Goal: Task Accomplishment & Management: Use online tool/utility

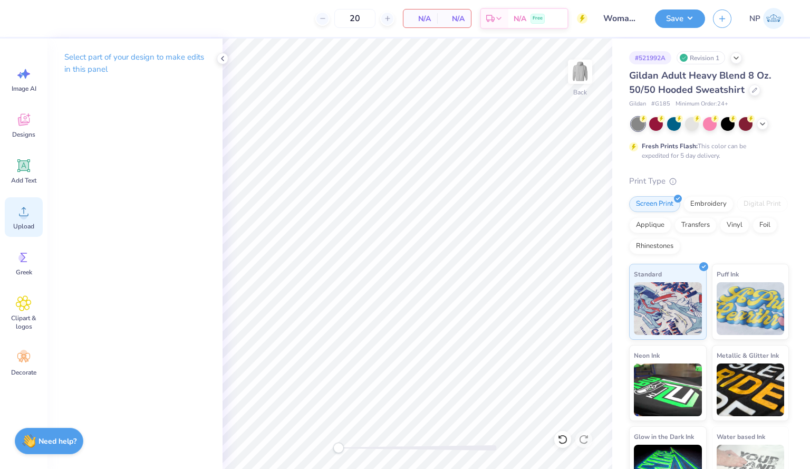
click at [16, 207] on icon at bounding box center [24, 212] width 16 height 16
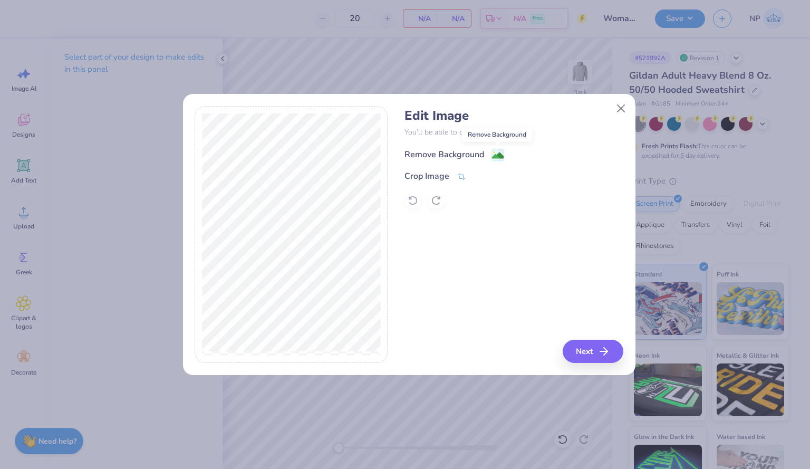
click at [501, 152] on image at bounding box center [498, 156] width 12 height 12
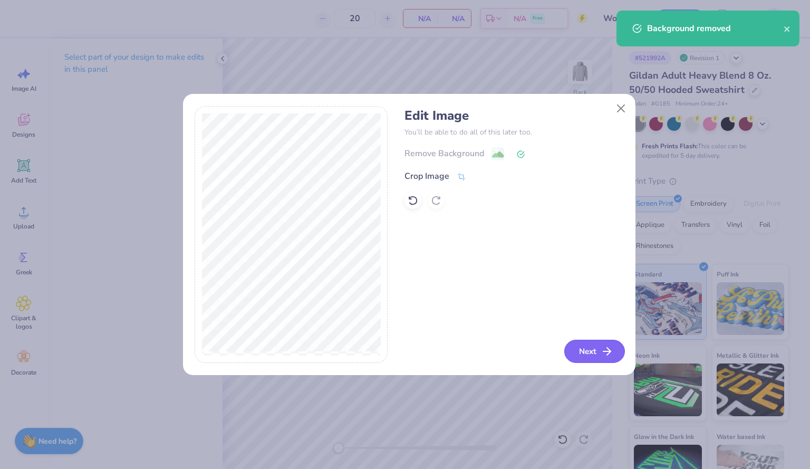
click at [594, 350] on button "Next" at bounding box center [595, 351] width 61 height 23
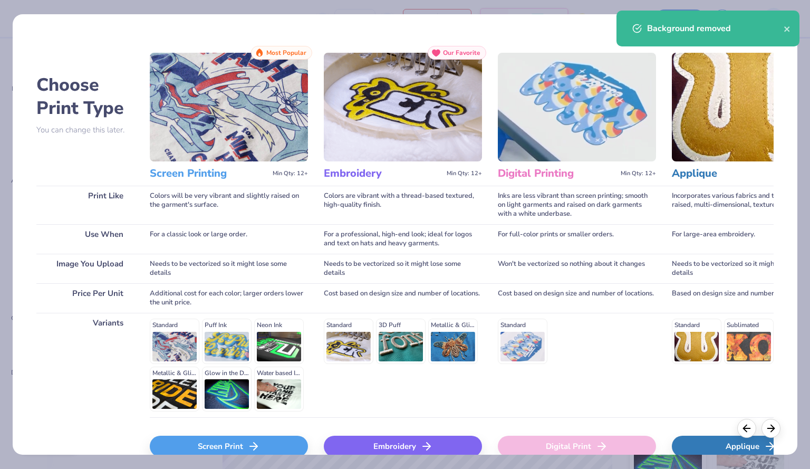
click at [285, 441] on div "Screen Print" at bounding box center [229, 446] width 158 height 21
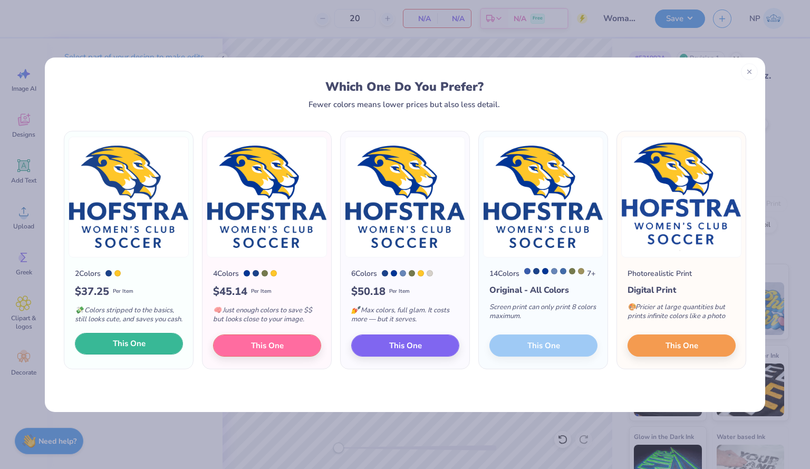
click at [135, 348] on span "This One" at bounding box center [129, 344] width 33 height 12
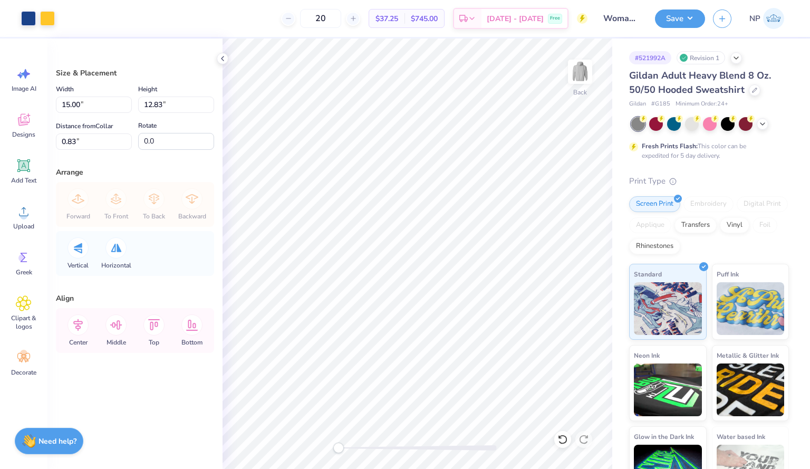
type input "10.98"
type input "9.40"
type input "4.27"
type input "10.65"
type input "9.11"
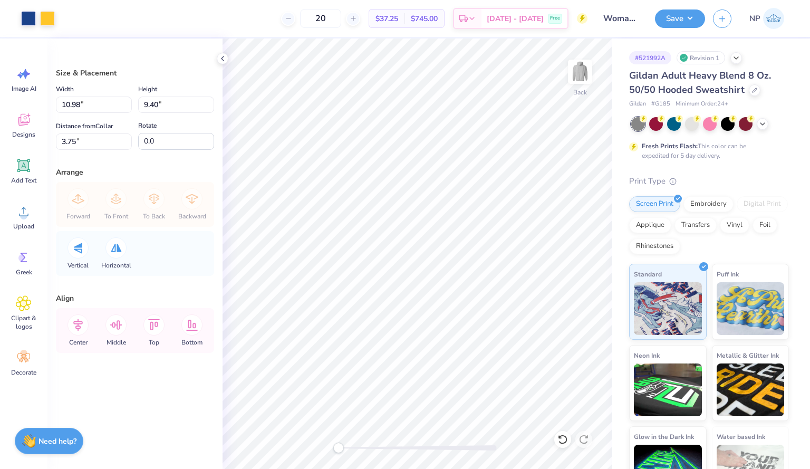
type input "4.04"
click at [671, 25] on button "Save" at bounding box center [680, 17] width 50 height 18
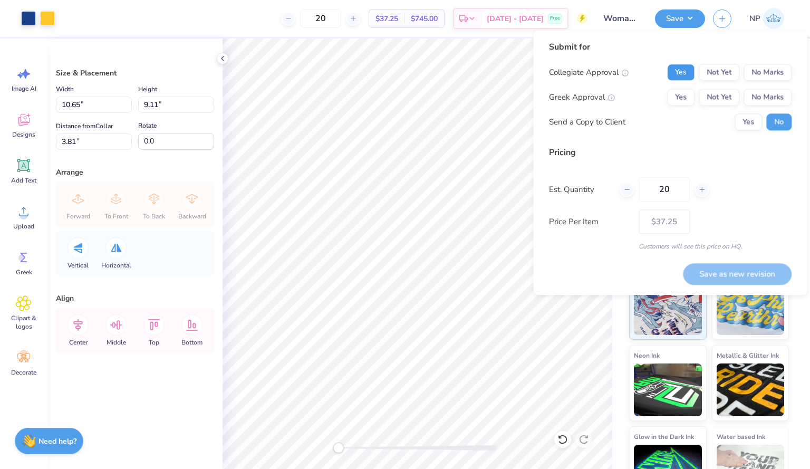
click at [686, 69] on button "Yes" at bounding box center [680, 72] width 27 height 17
click at [759, 97] on button "No Marks" at bounding box center [768, 97] width 48 height 17
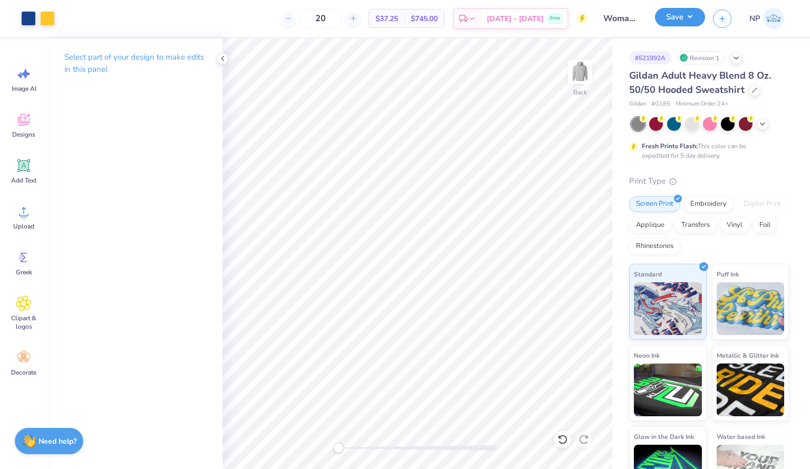
click at [687, 23] on button "Save" at bounding box center [680, 17] width 50 height 18
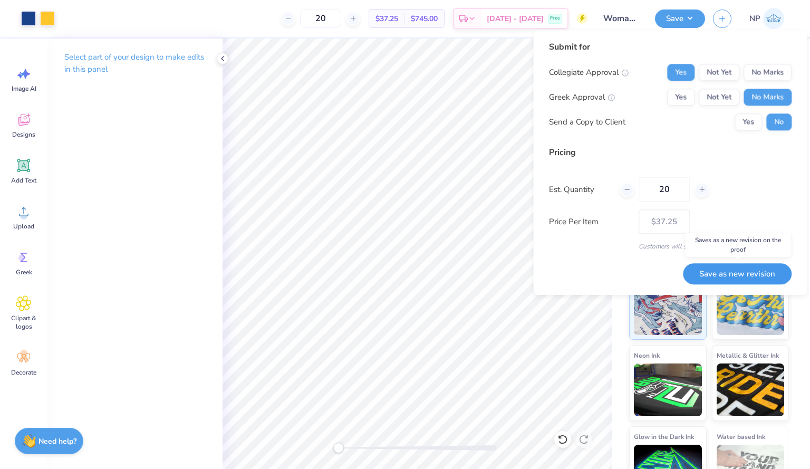
click at [720, 265] on button "Save as new revision" at bounding box center [737, 274] width 109 height 22
type input "$37.25"
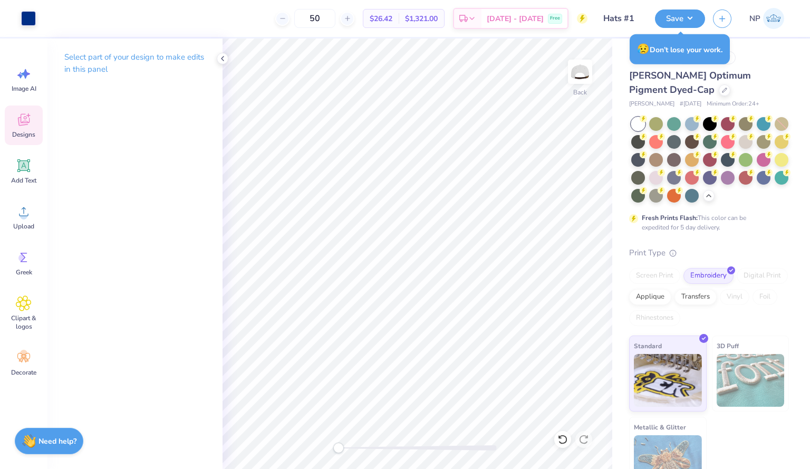
click at [28, 141] on div "Designs" at bounding box center [24, 126] width 38 height 40
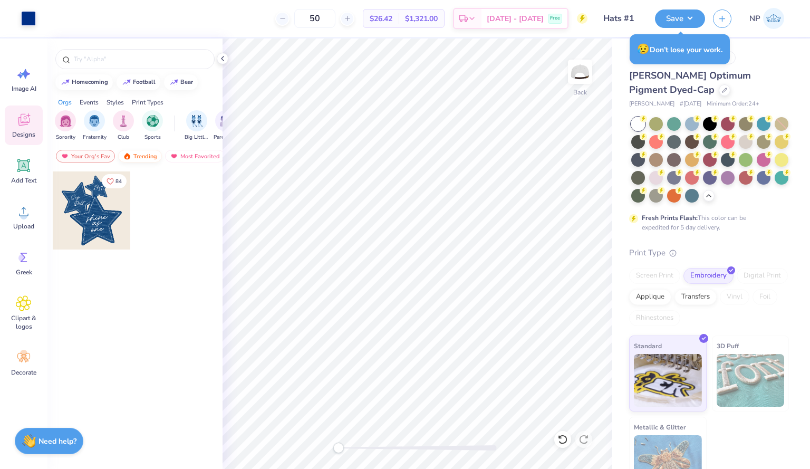
click at [142, 155] on div "Trending" at bounding box center [140, 156] width 44 height 13
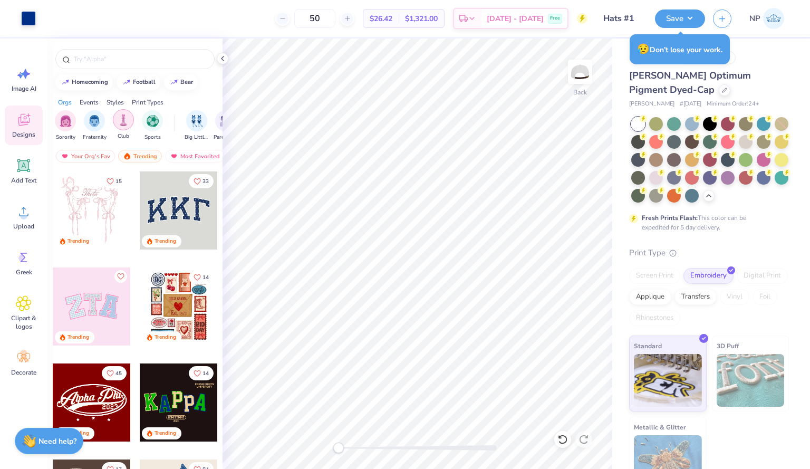
click at [120, 120] on img "filter for Club" at bounding box center [124, 120] width 12 height 12
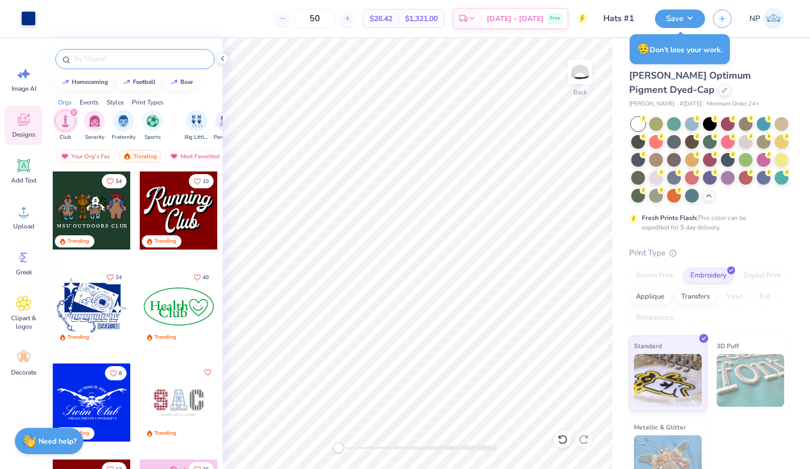
click at [97, 61] on input "text" at bounding box center [140, 59] width 135 height 11
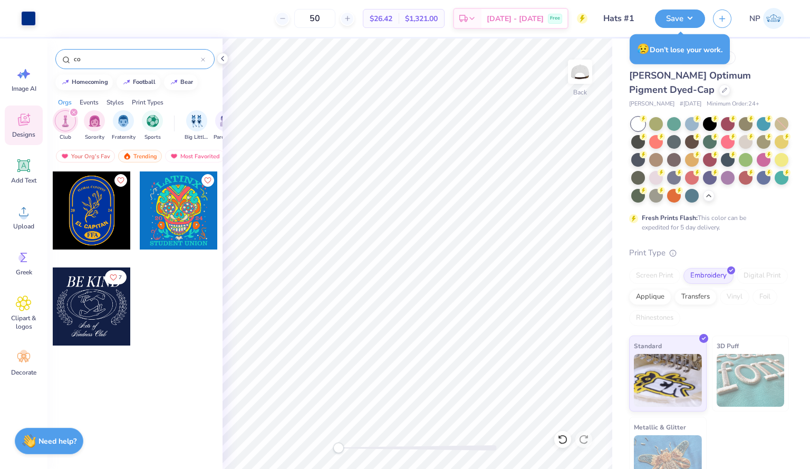
type input "c"
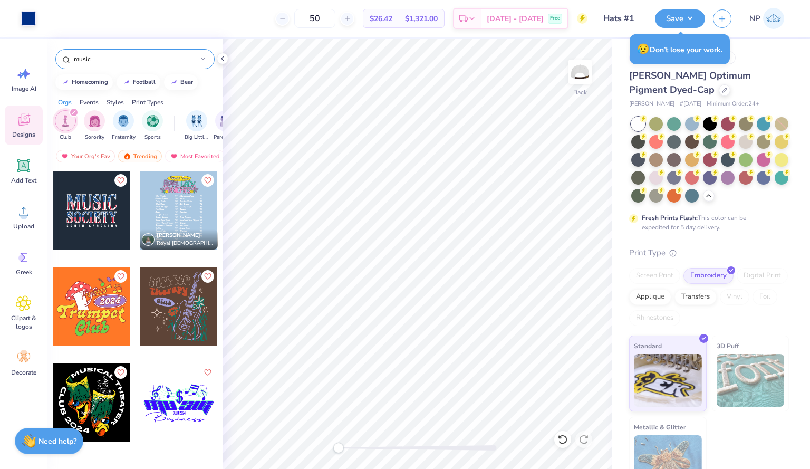
click at [74, 110] on icon "filter for Club" at bounding box center [74, 112] width 4 height 4
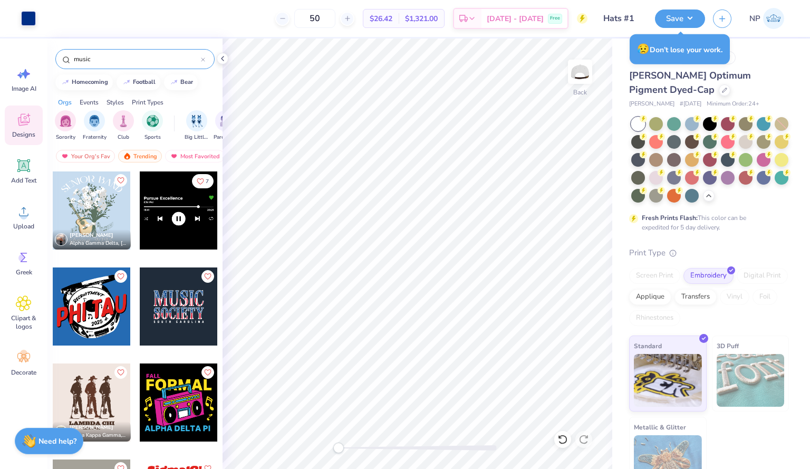
click at [104, 61] on input "music" at bounding box center [137, 59] width 128 height 11
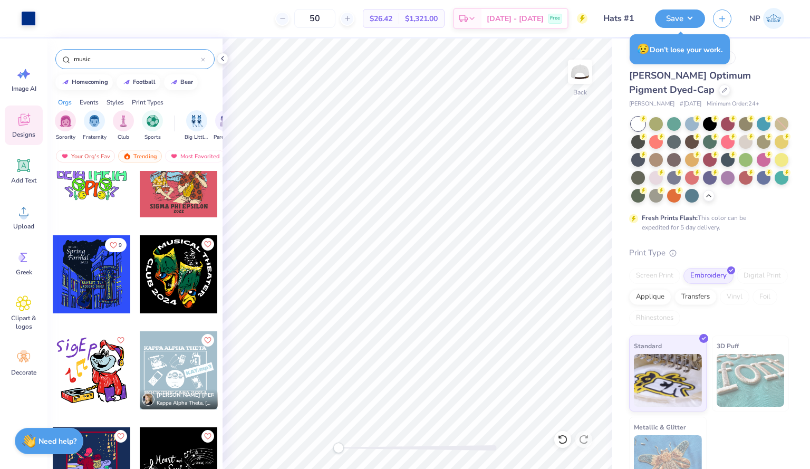
scroll to position [527, 0]
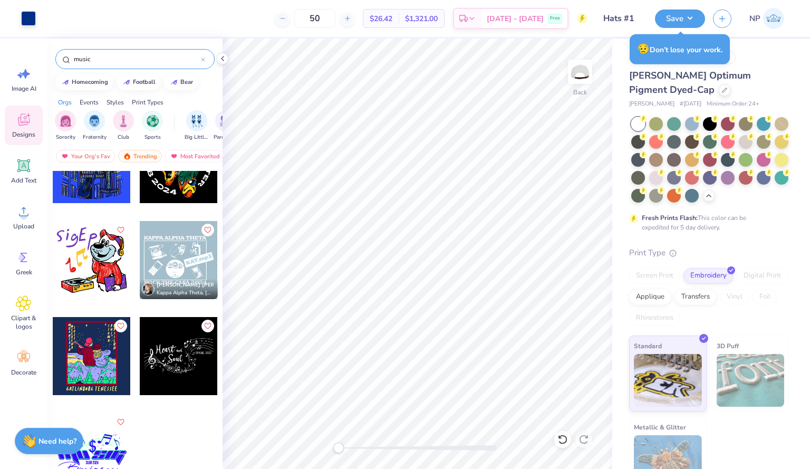
type input "music"
click at [162, 341] on div at bounding box center [179, 356] width 78 height 78
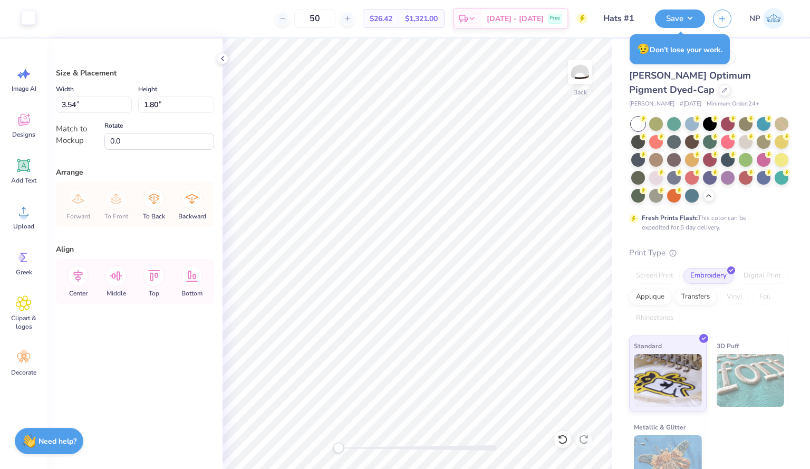
click at [30, 18] on div at bounding box center [28, 17] width 15 height 15
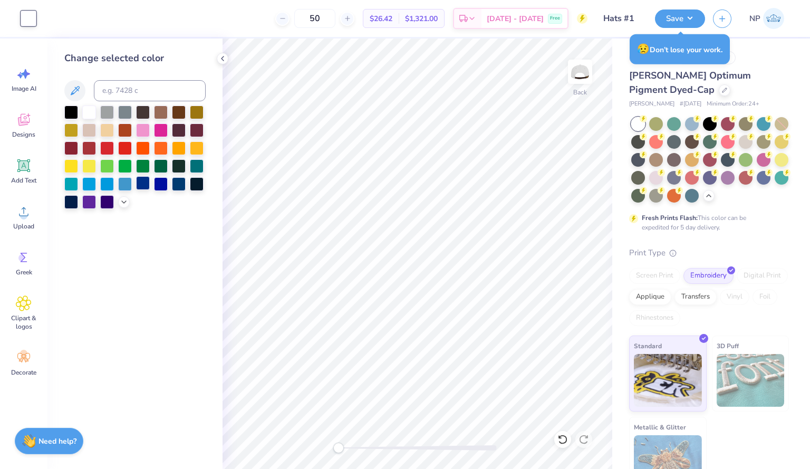
click at [142, 183] on div at bounding box center [143, 183] width 14 height 14
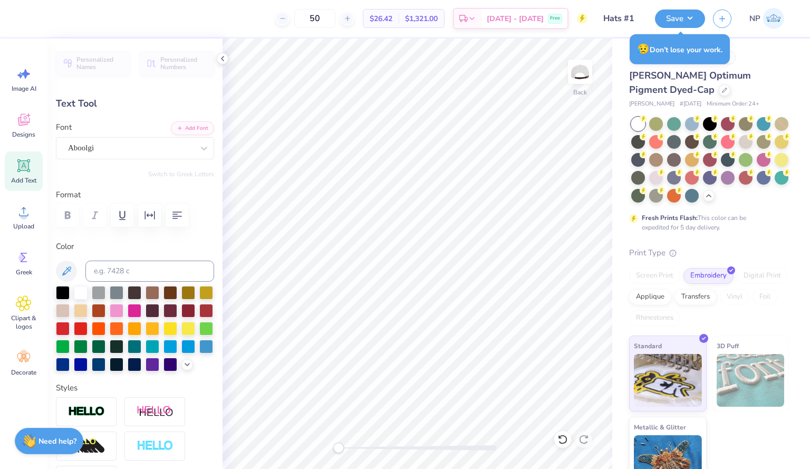
scroll to position [8, 1]
type input "0.91"
type input "0.36"
type textarea "Hofstra"
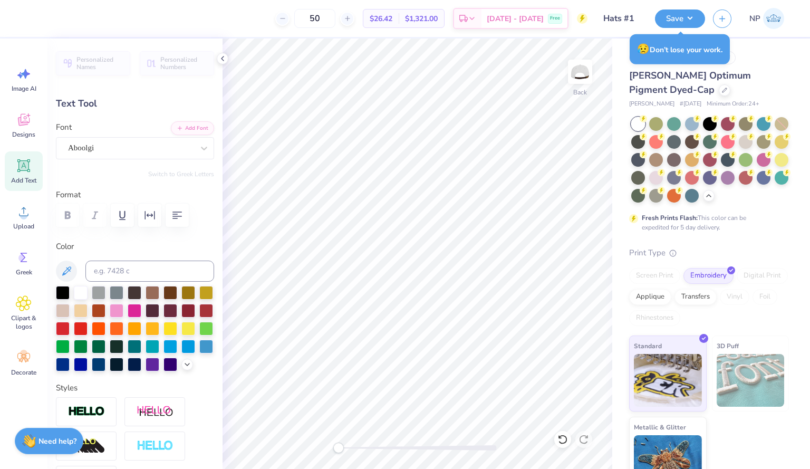
type input "0.30"
type input "0.19"
type input "0.70"
type input "0.35"
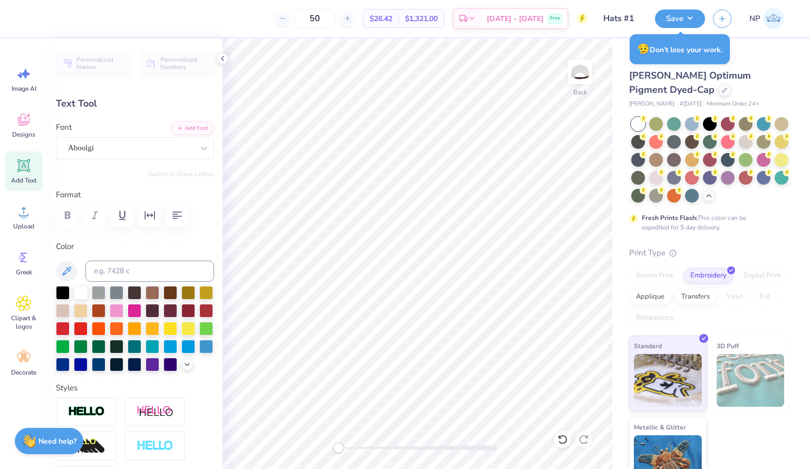
type textarea "S"
type textarea "Concerts"
type input "0.80"
type input "0.15"
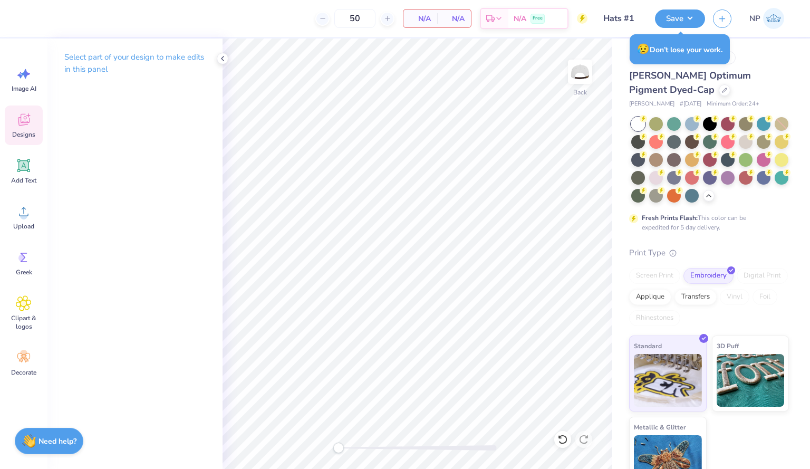
click at [22, 132] on span "Designs" at bounding box center [23, 134] width 23 height 8
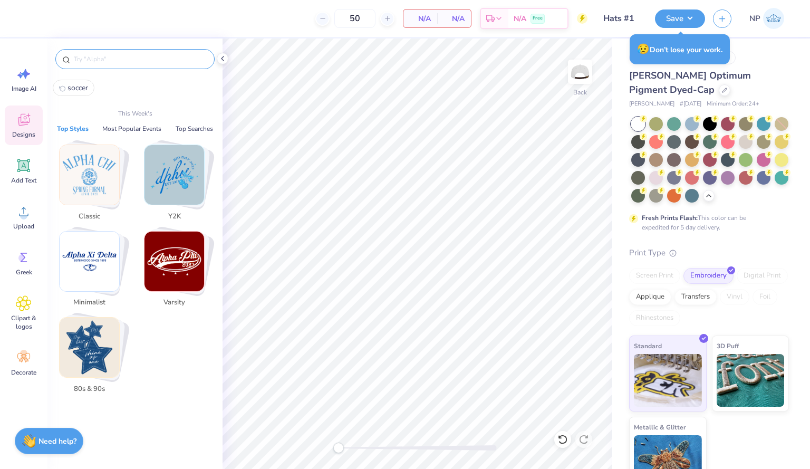
click at [137, 59] on input "text" at bounding box center [140, 59] width 135 height 11
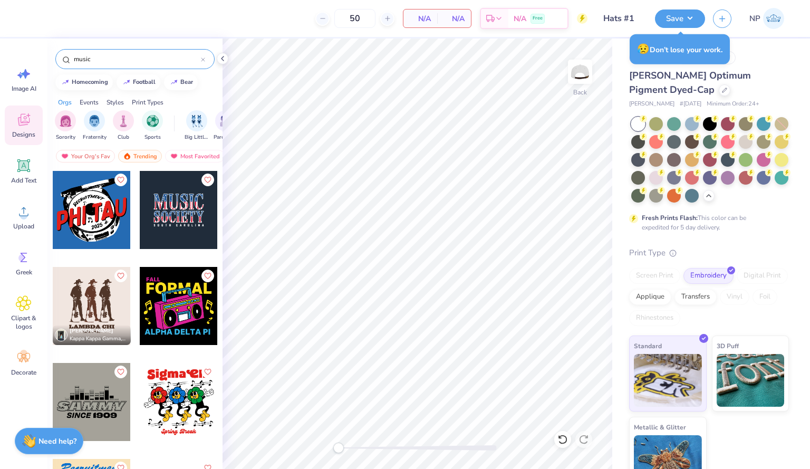
scroll to position [96, 0]
type input "music"
click at [140, 314] on div at bounding box center [179, 307] width 78 height 78
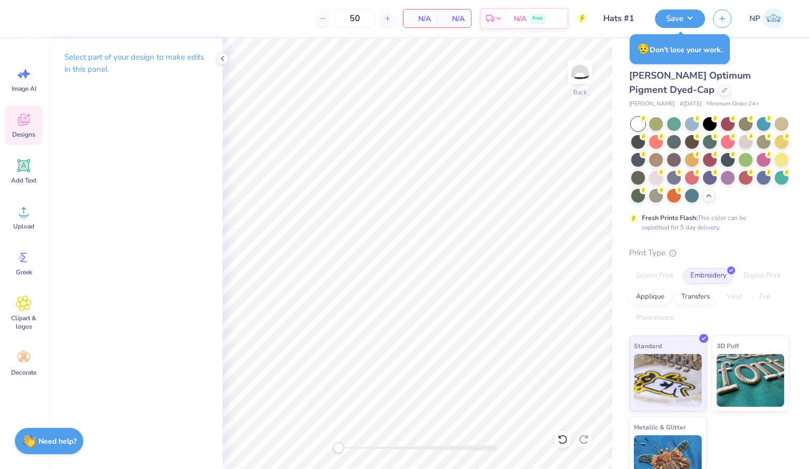
click at [28, 131] on span "Designs" at bounding box center [23, 134] width 23 height 8
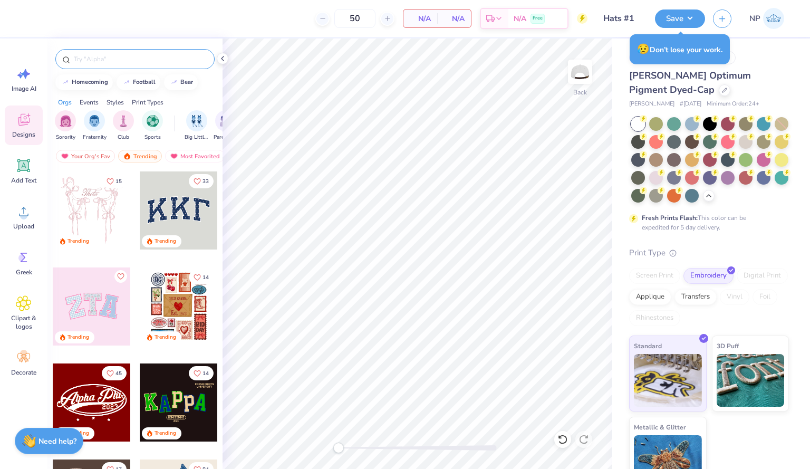
click at [109, 60] on input "text" at bounding box center [140, 59] width 135 height 11
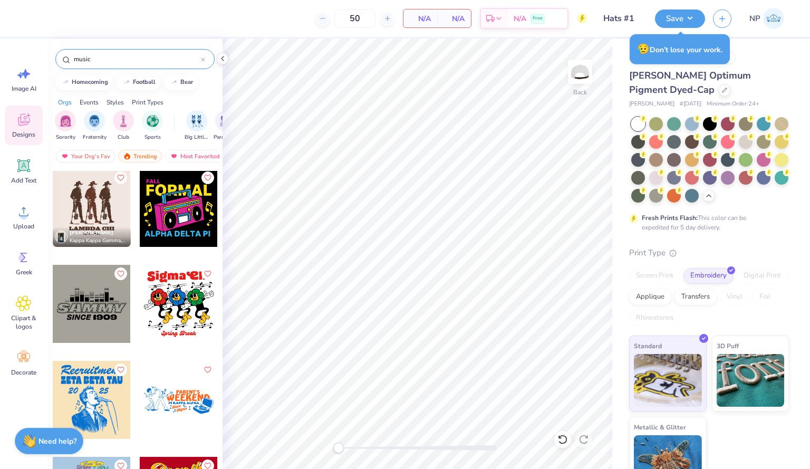
scroll to position [195, 0]
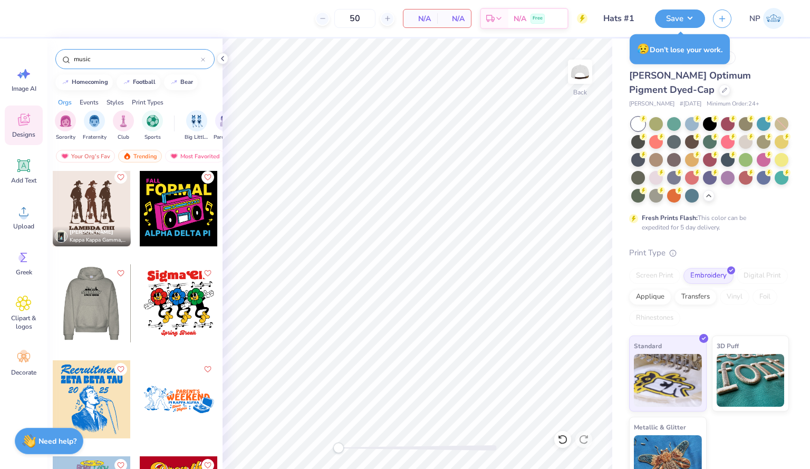
type input "music"
click at [85, 308] on div at bounding box center [91, 303] width 78 height 78
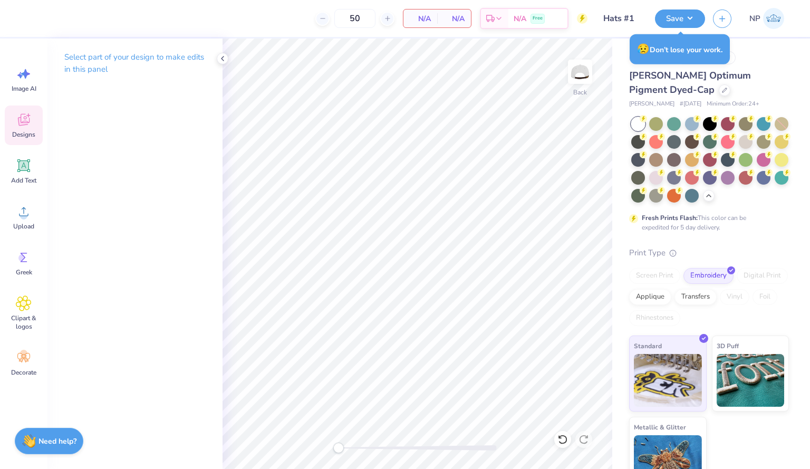
click at [25, 119] on icon at bounding box center [24, 120] width 12 height 12
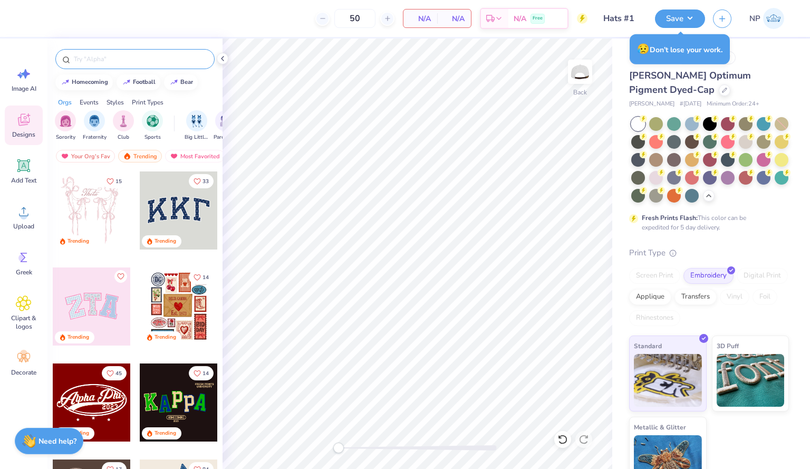
click at [101, 57] on input "text" at bounding box center [140, 59] width 135 height 11
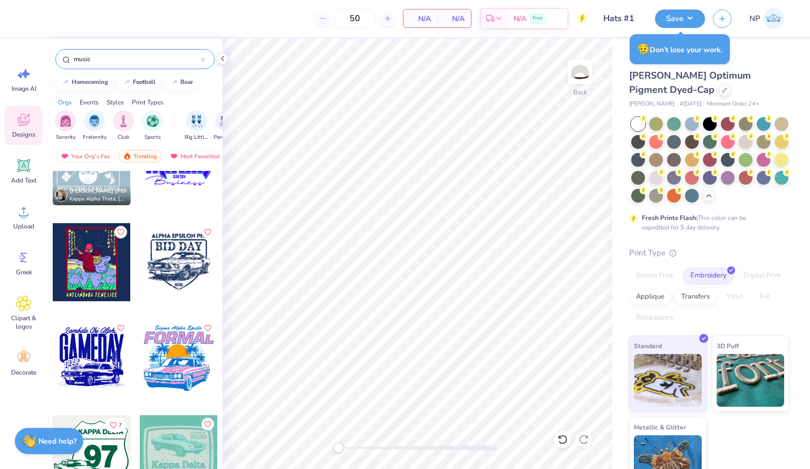
scroll to position [1487, 0]
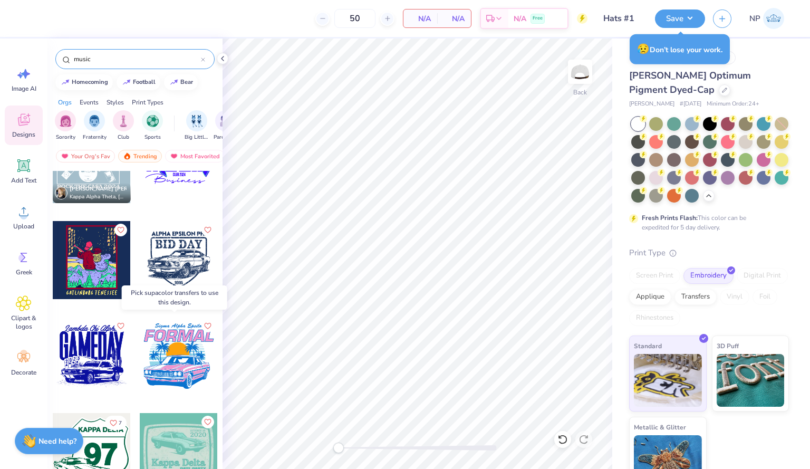
type input "music"
click at [155, 377] on div at bounding box center [179, 356] width 78 height 78
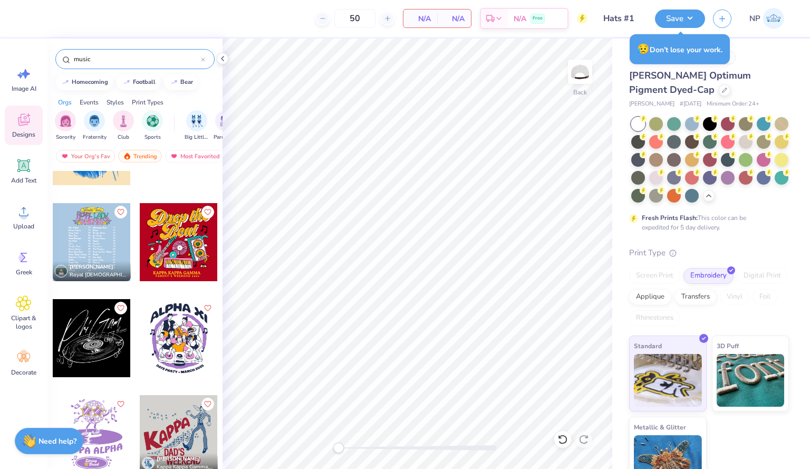
scroll to position [449, 0]
click at [100, 339] on div at bounding box center [92, 338] width 78 height 78
click at [737, 284] on div "Digital Print" at bounding box center [762, 276] width 51 height 16
click at [672, 303] on div "Applique" at bounding box center [650, 296] width 42 height 16
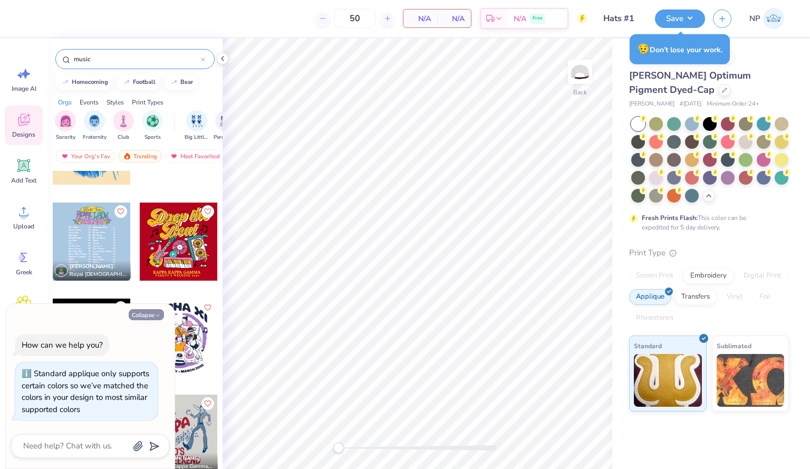
click at [152, 316] on button "Collapse" at bounding box center [146, 314] width 35 height 11
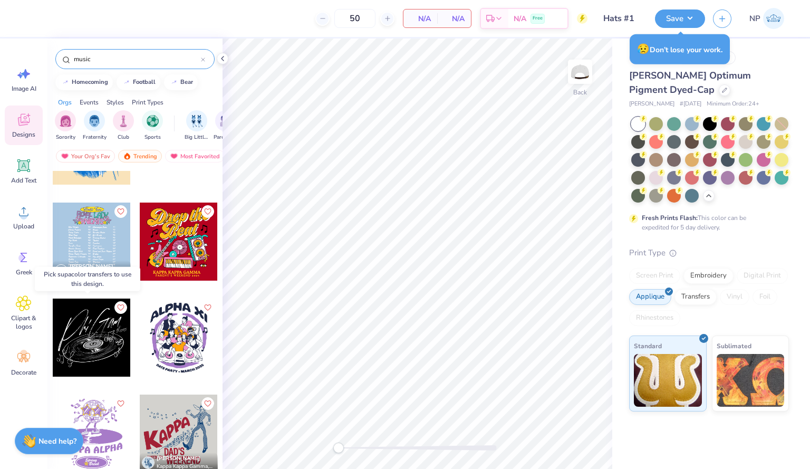
click at [89, 337] on div at bounding box center [92, 338] width 78 height 78
click at [692, 298] on div "Transfers" at bounding box center [696, 296] width 42 height 16
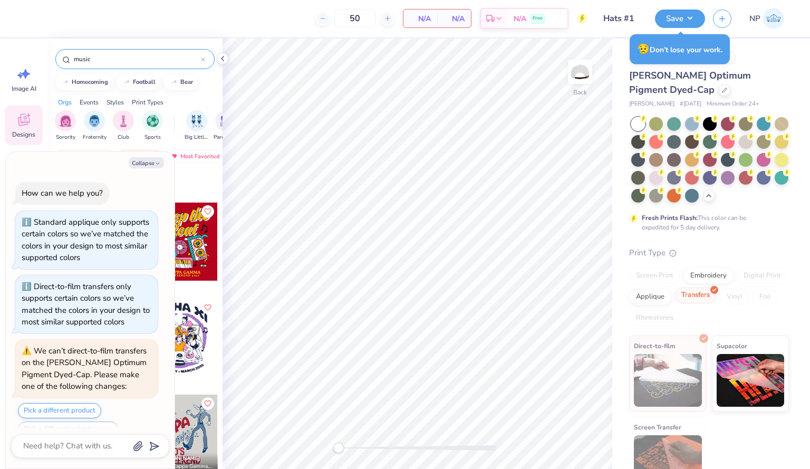
scroll to position [221, 0]
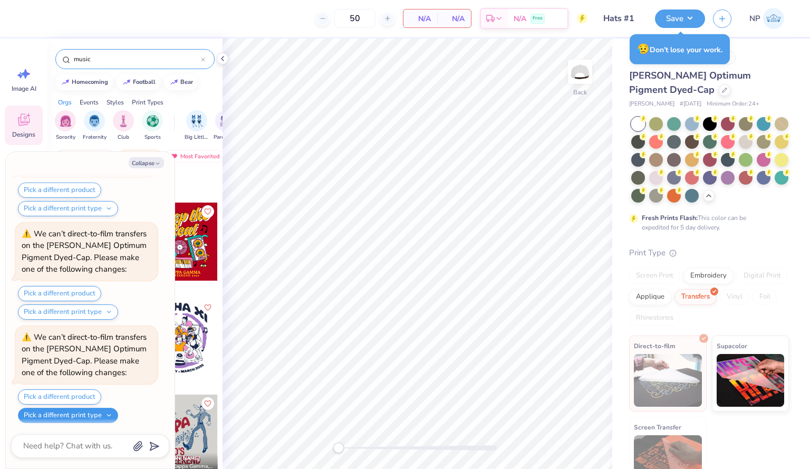
click at [87, 413] on button "Pick a different print type" at bounding box center [68, 415] width 100 height 15
click at [144, 155] on div "Collapse How can we help you? Standard applique only supports certain colors so…" at bounding box center [90, 310] width 169 height 317
click at [144, 158] on button "Collapse" at bounding box center [146, 162] width 35 height 11
type textarea "x"
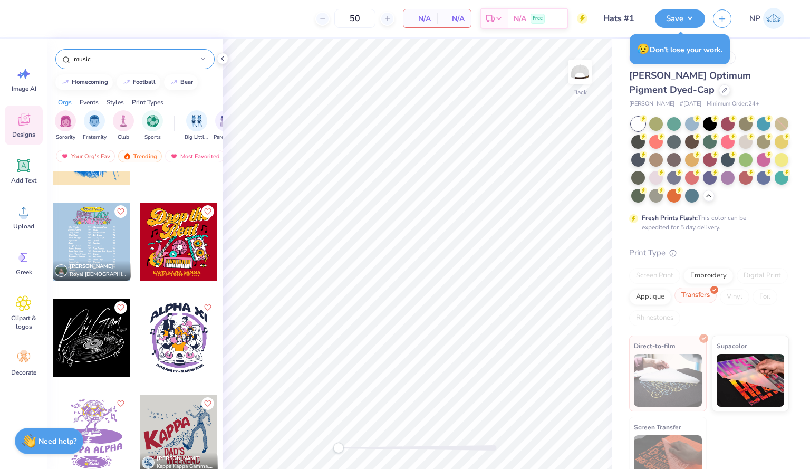
click at [717, 303] on div "Transfers" at bounding box center [696, 296] width 42 height 16
click at [705, 282] on div "Embroidery" at bounding box center [709, 274] width 50 height 16
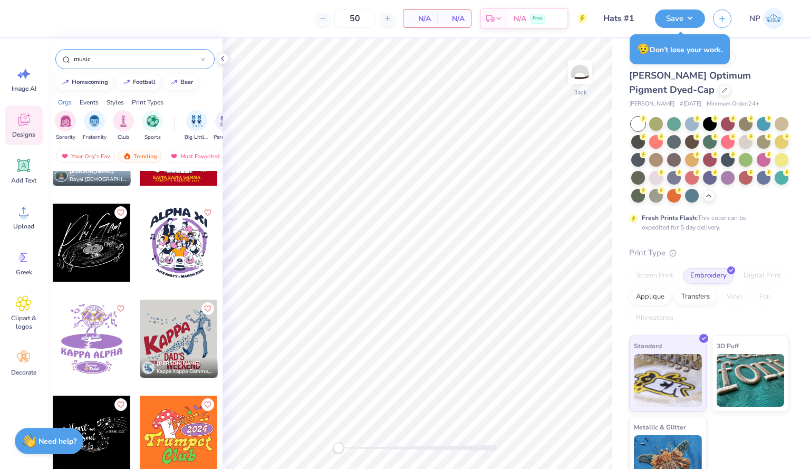
scroll to position [517, 0]
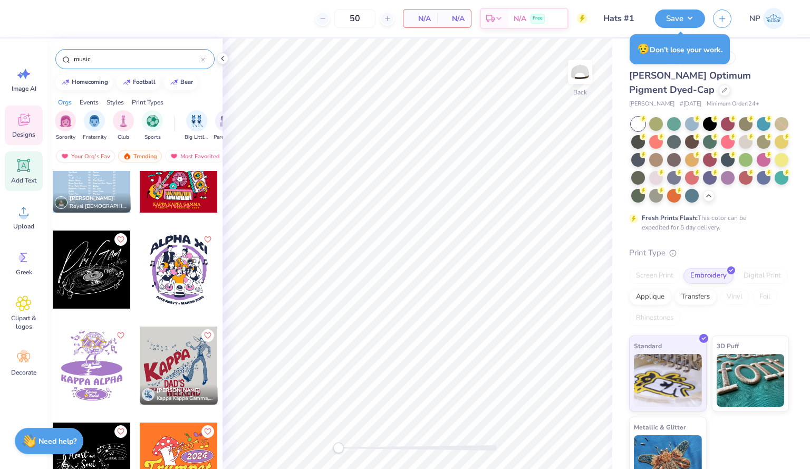
click at [28, 177] on span "Add Text" at bounding box center [23, 180] width 25 height 8
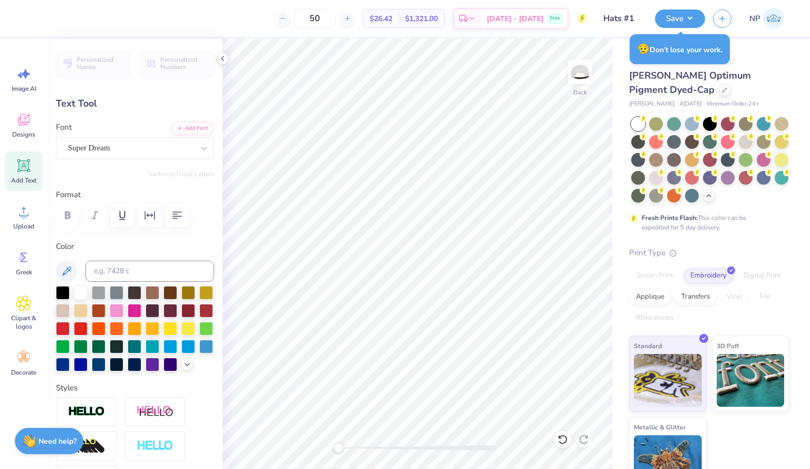
scroll to position [8, 1]
type textarea "T"
type textarea "Hofstra Concerts"
click at [70, 365] on div at bounding box center [63, 364] width 14 height 14
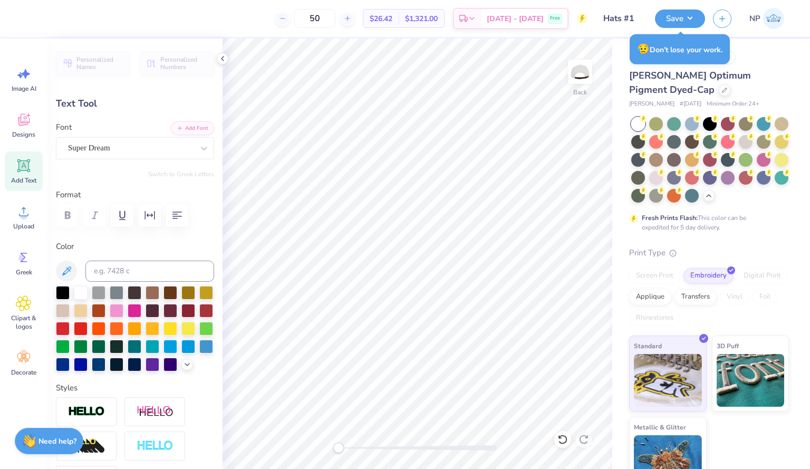
scroll to position [8, 3]
type input "4.97"
type input "0.42"
click at [70, 361] on div at bounding box center [63, 364] width 14 height 14
type input "4.48"
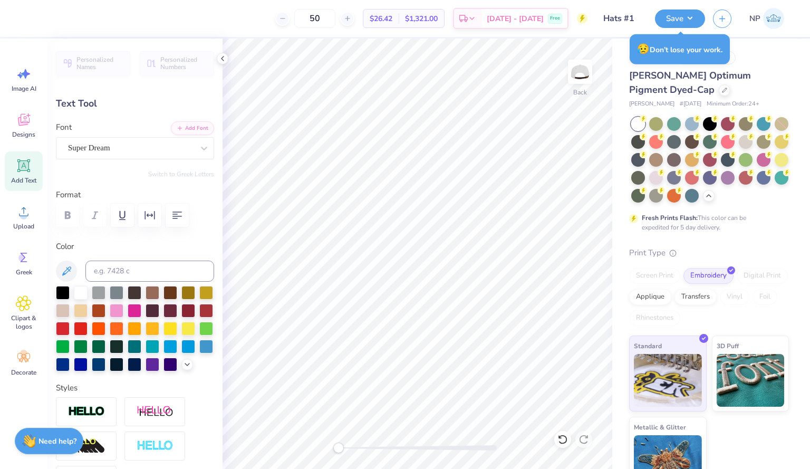
type input "0.38"
click at [31, 117] on icon at bounding box center [24, 120] width 16 height 16
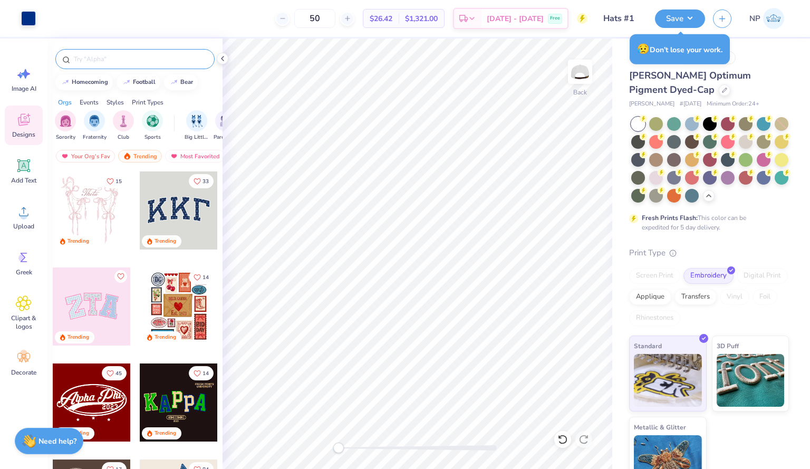
click at [139, 59] on input "text" at bounding box center [140, 59] width 135 height 11
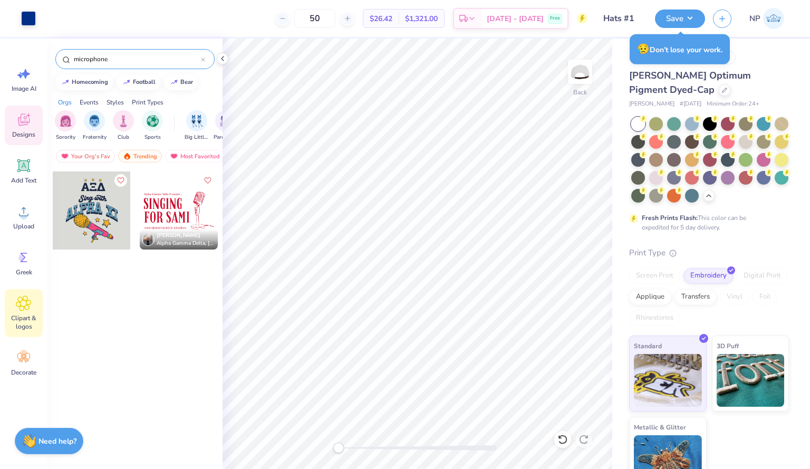
type input "microphone"
click at [31, 310] on icon at bounding box center [23, 303] width 15 height 16
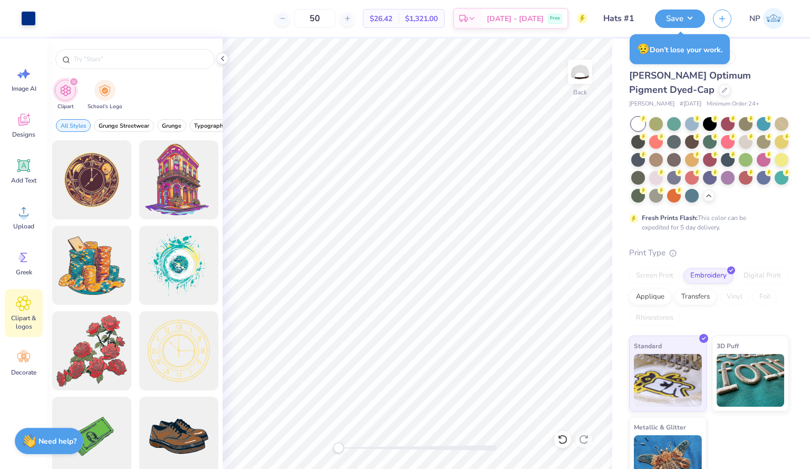
click at [73, 82] on icon "filter for Clipart" at bounding box center [73, 81] width 3 height 3
click at [111, 42] on div at bounding box center [134, 57] width 175 height 36
click at [110, 64] on div at bounding box center [134, 59] width 159 height 20
click at [97, 54] on input "text" at bounding box center [140, 59] width 135 height 11
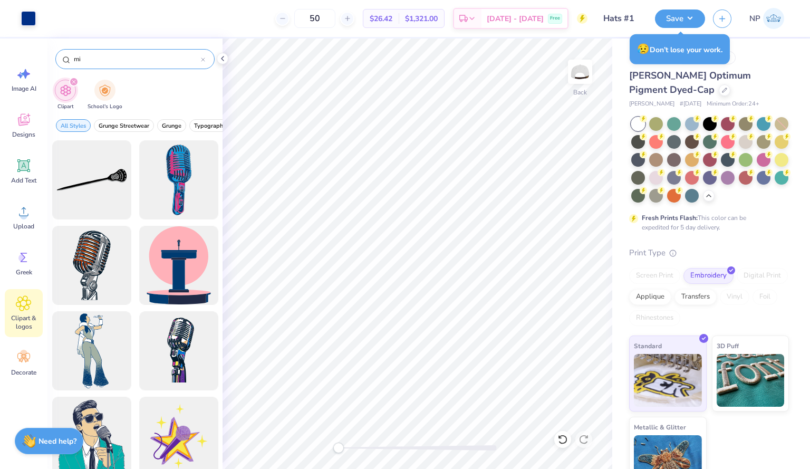
type input "m"
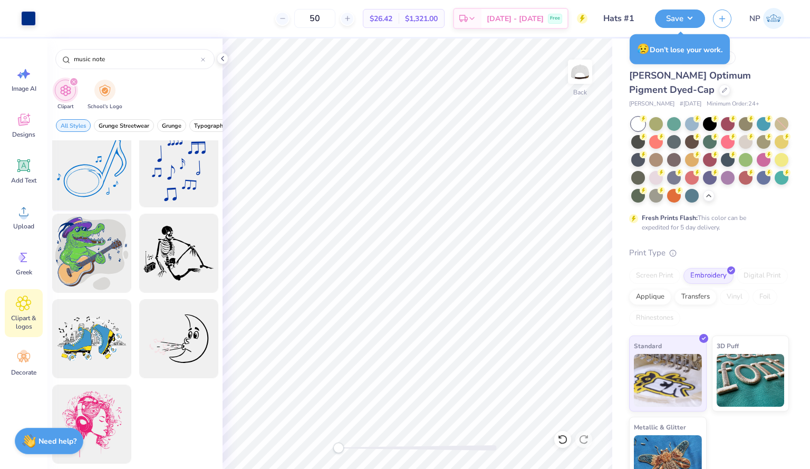
scroll to position [0, 0]
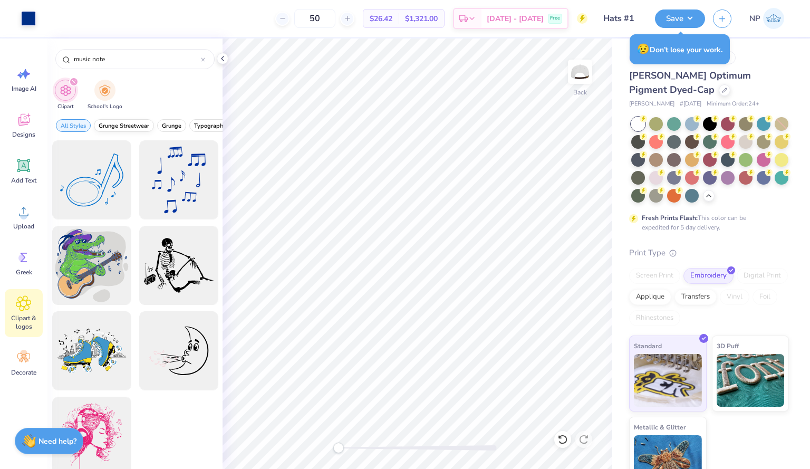
type input "music note"
click at [116, 125] on span "Grunge Streetwear" at bounding box center [124, 126] width 51 height 8
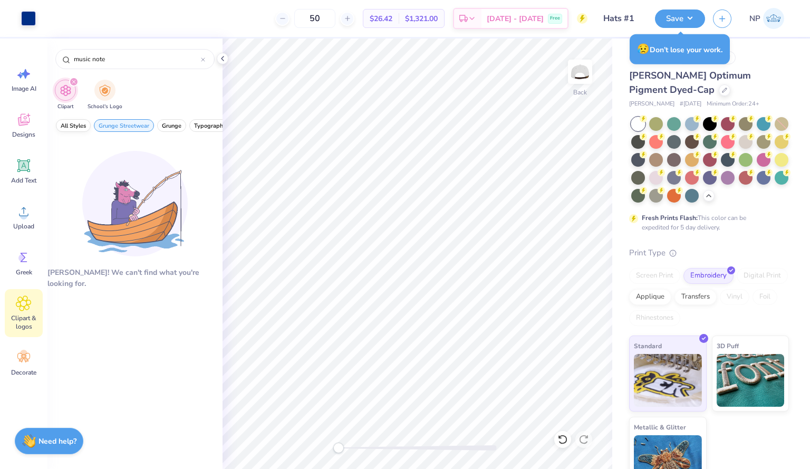
click at [71, 125] on span "All Styles" at bounding box center [73, 126] width 25 height 8
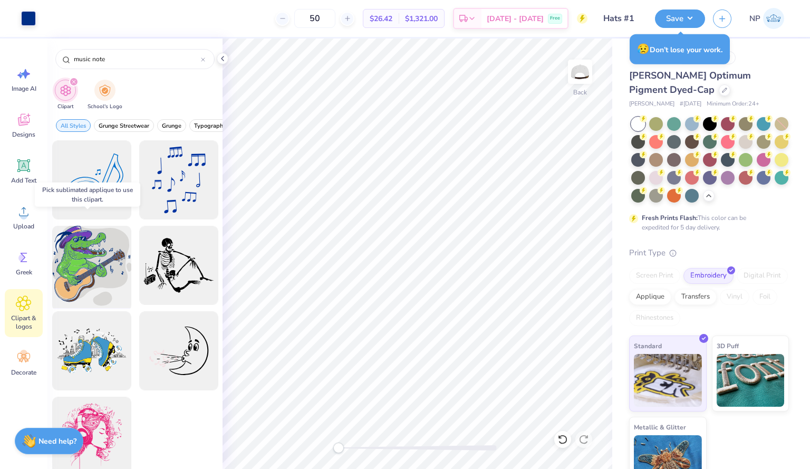
scroll to position [13, 0]
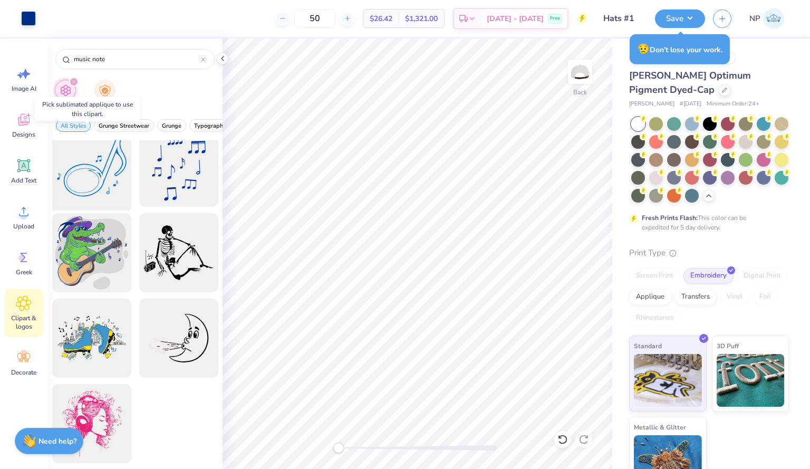
drag, startPoint x: 87, startPoint y: 173, endPoint x: 77, endPoint y: 158, distance: 18.0
click at [77, 158] on div at bounding box center [91, 167] width 87 height 87
click at [672, 303] on div "Applique" at bounding box center [650, 296] width 42 height 16
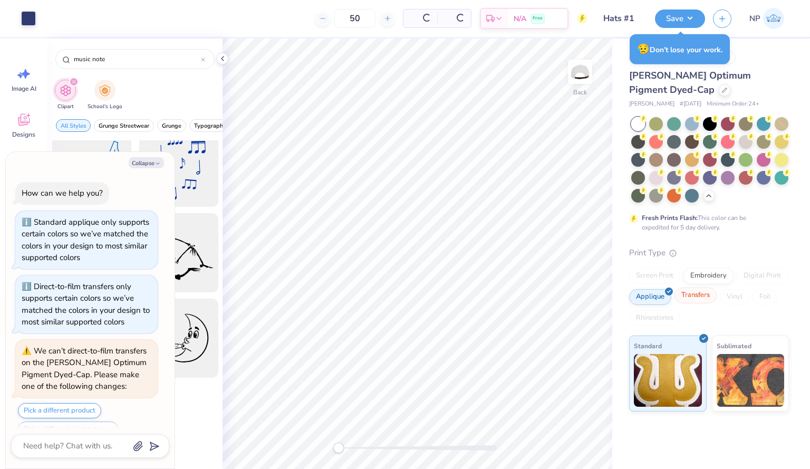
scroll to position [285, 0]
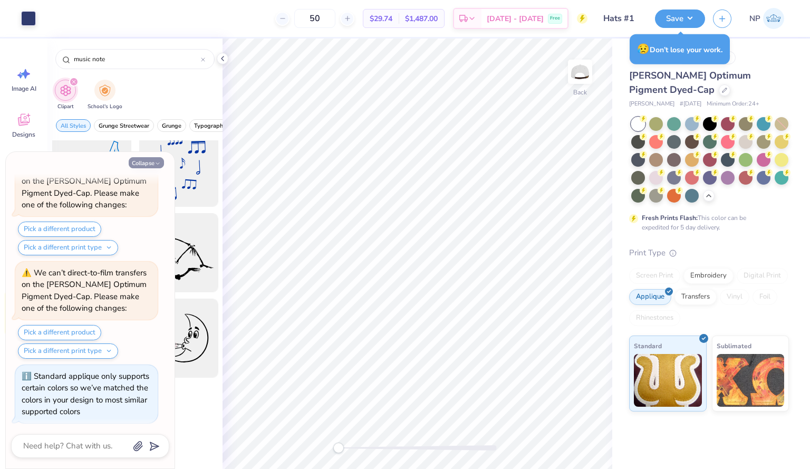
click at [158, 163] on icon "button" at bounding box center [158, 163] width 6 height 6
type textarea "x"
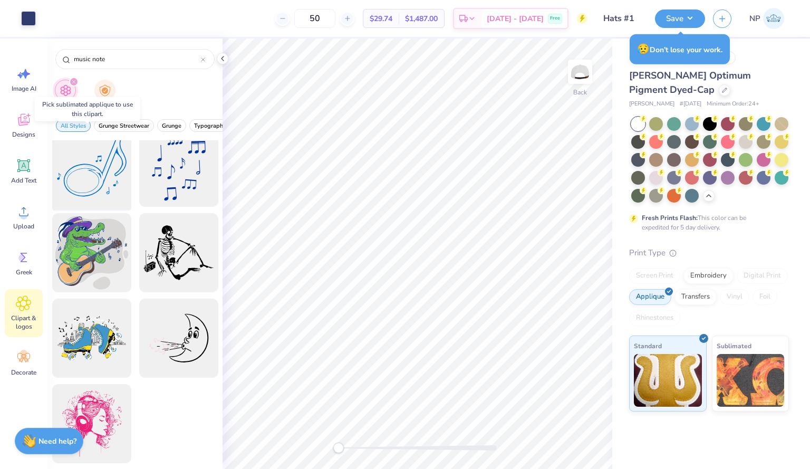
click at [112, 171] on div at bounding box center [91, 167] width 87 height 87
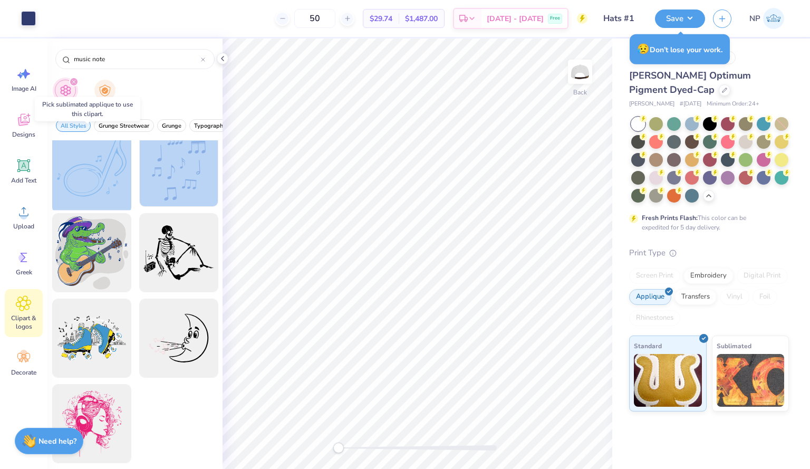
click at [112, 171] on div at bounding box center [91, 167] width 87 height 87
click at [120, 170] on div at bounding box center [91, 167] width 87 height 87
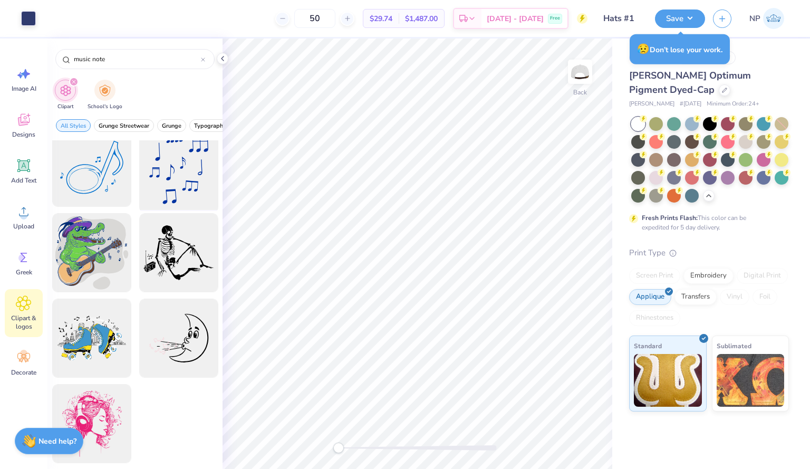
click at [149, 177] on div at bounding box center [178, 167] width 87 height 87
